Goal: Check status: Check status

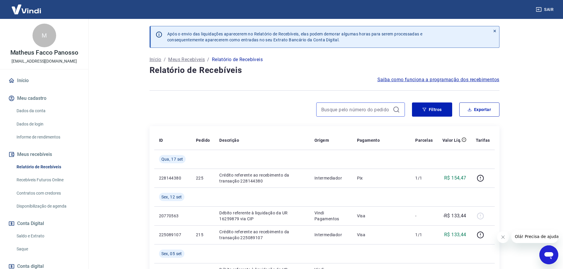
click at [359, 110] on input at bounding box center [355, 109] width 69 height 9
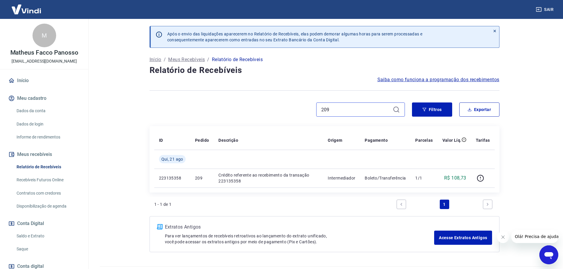
click at [344, 107] on input "209" at bounding box center [355, 109] width 69 height 9
type input "215"
